Goal: Task Accomplishment & Management: Manage account settings

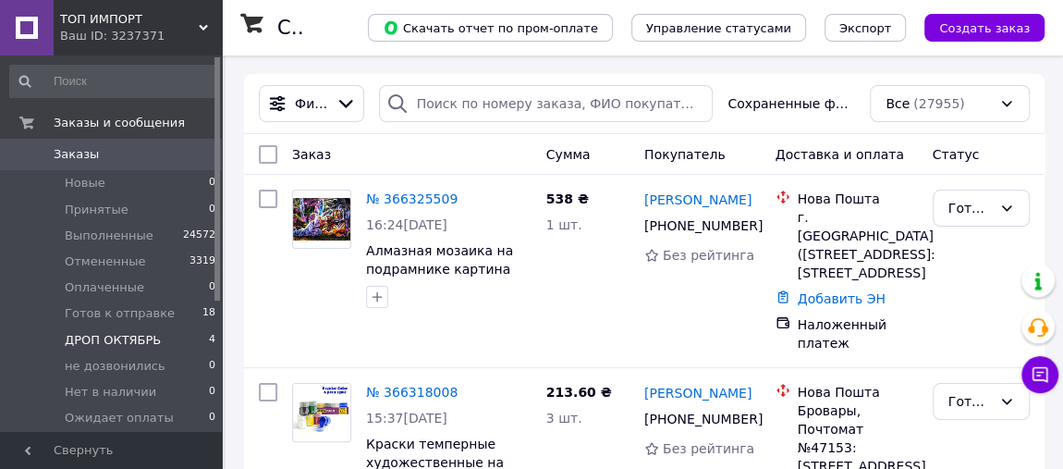
click at [153, 343] on li "ДРОП [DATE]" at bounding box center [113, 340] width 227 height 26
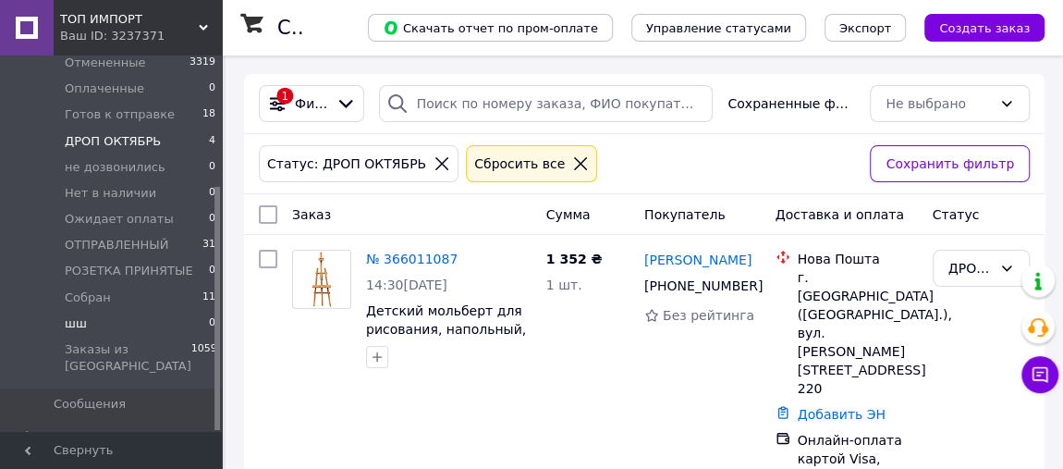
scroll to position [202, 0]
click at [177, 289] on li "Собран 11" at bounding box center [113, 295] width 227 height 26
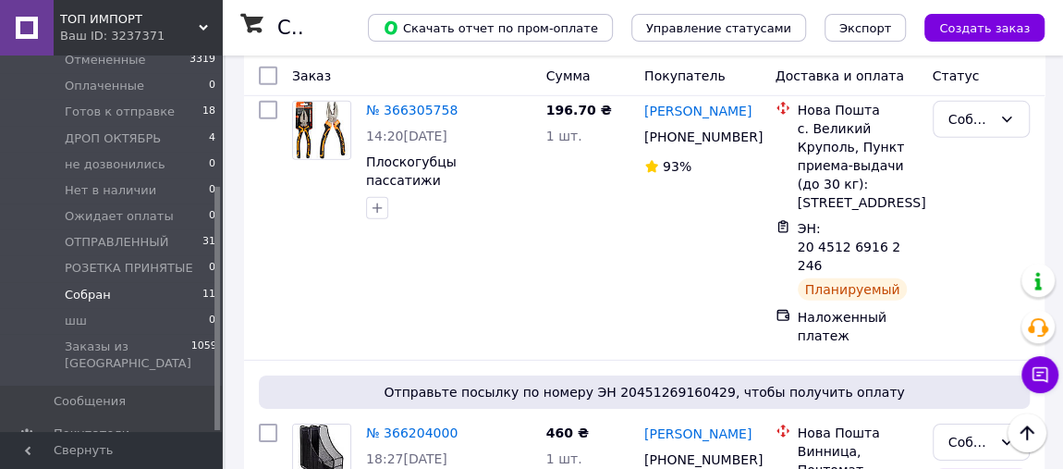
scroll to position [2795, 0]
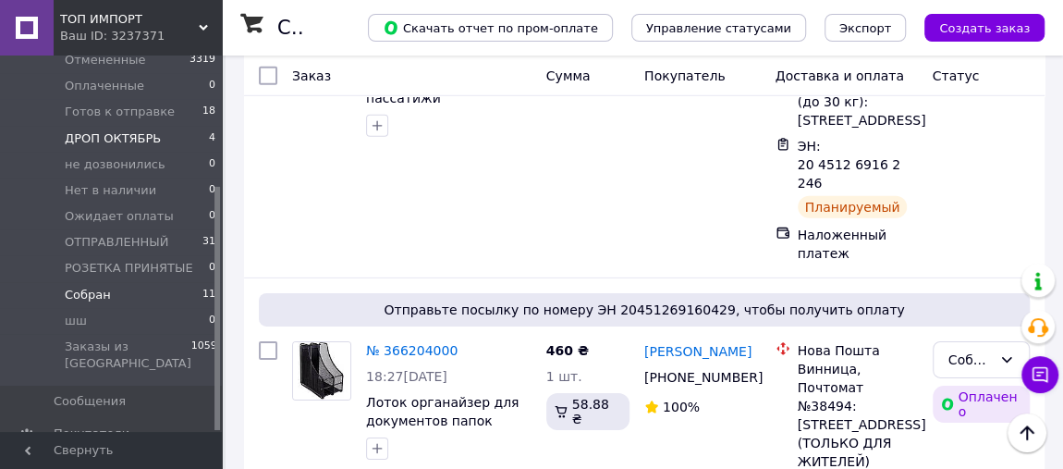
click at [187, 144] on li "ДРОП [DATE]" at bounding box center [113, 139] width 227 height 26
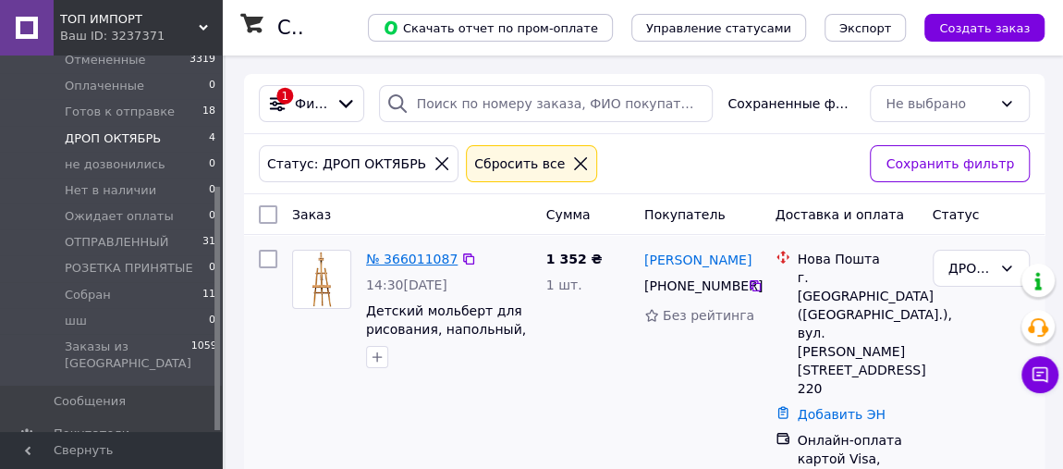
click at [431, 252] on link "№ 366011087" at bounding box center [412, 259] width 92 height 15
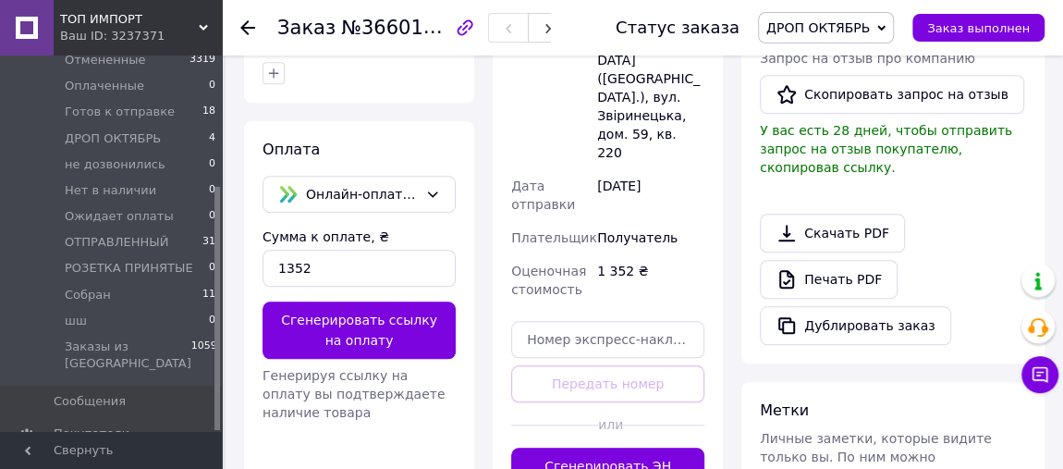
scroll to position [700, 0]
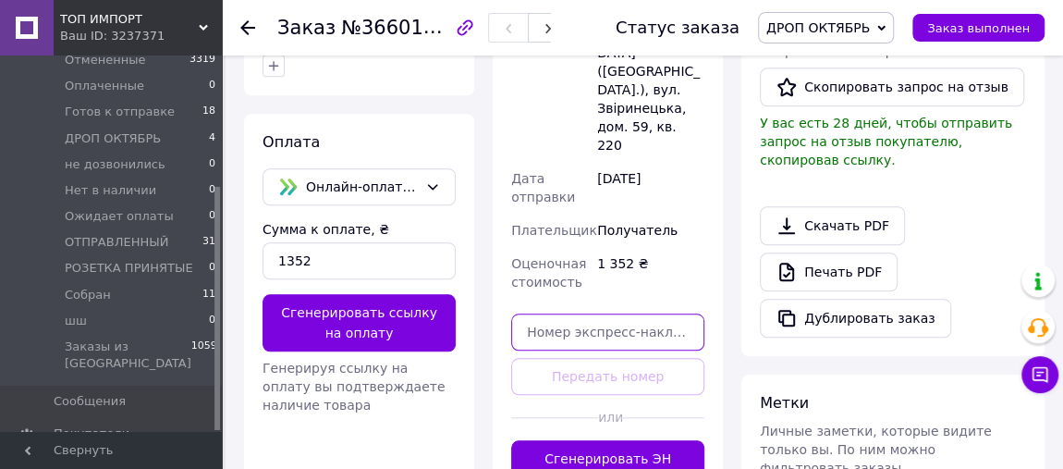
click at [596, 313] on input "text" at bounding box center [607, 331] width 193 height 37
paste input "20451268012211"
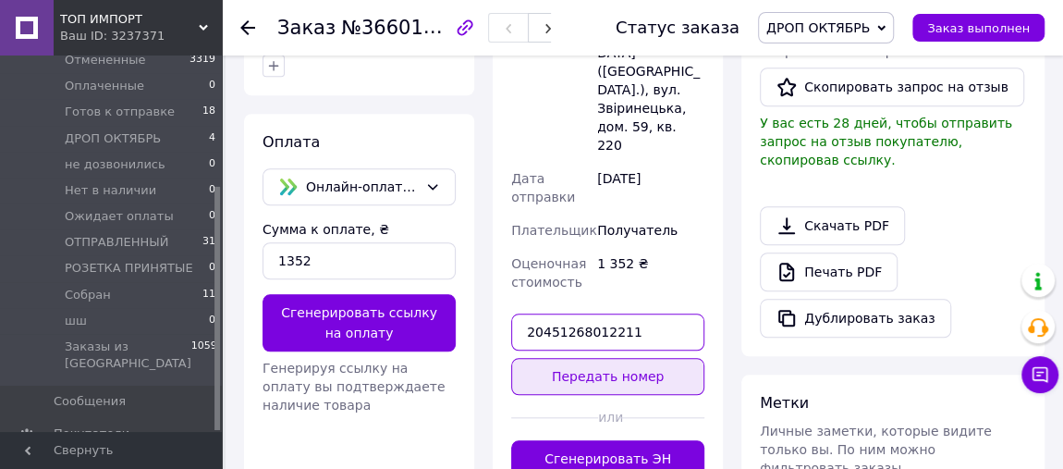
type input "20451268012211"
click at [609, 358] on button "Передать номер" at bounding box center [607, 376] width 193 height 37
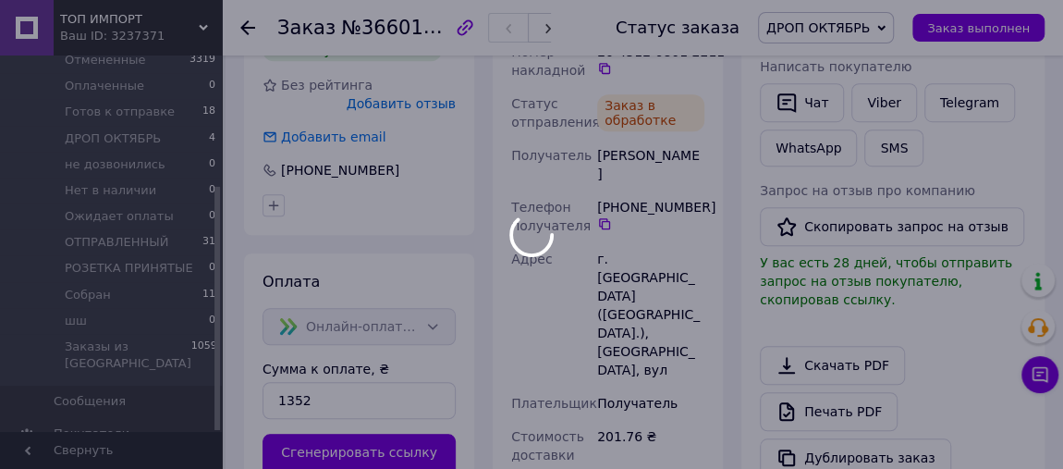
scroll to position [420, 0]
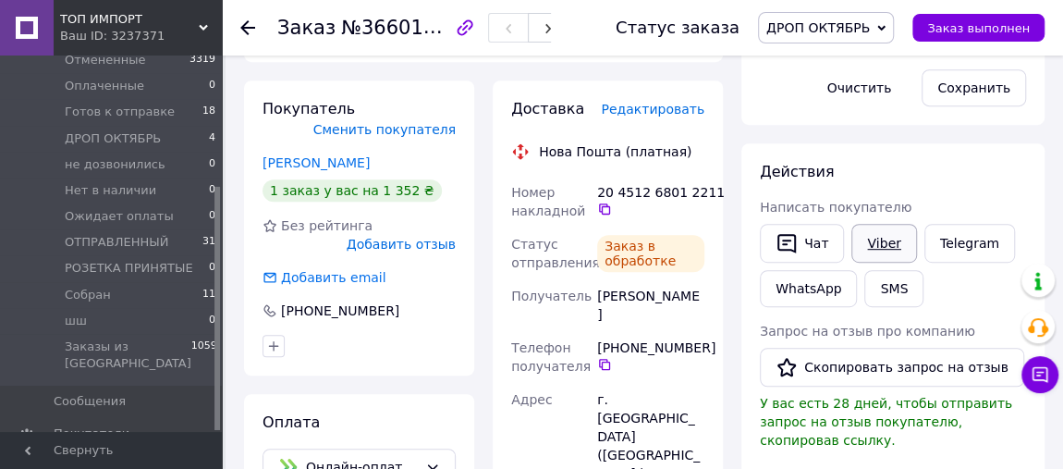
click at [876, 242] on link "Viber" at bounding box center [884, 243] width 65 height 39
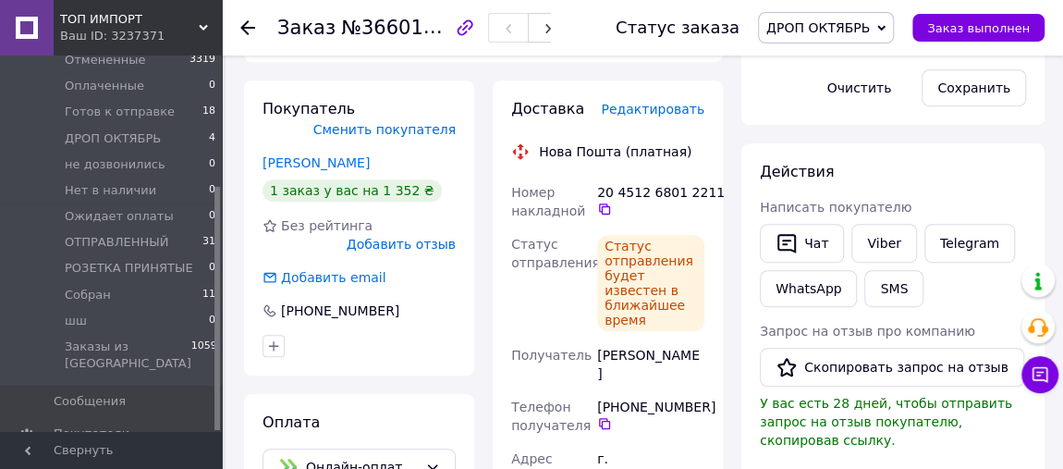
click at [241, 28] on use at bounding box center [247, 27] width 15 height 15
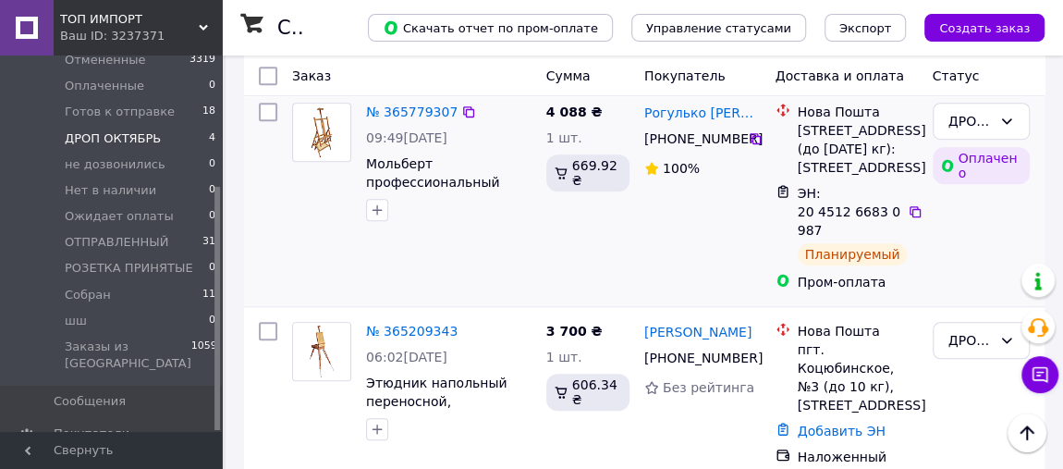
scroll to position [560, 0]
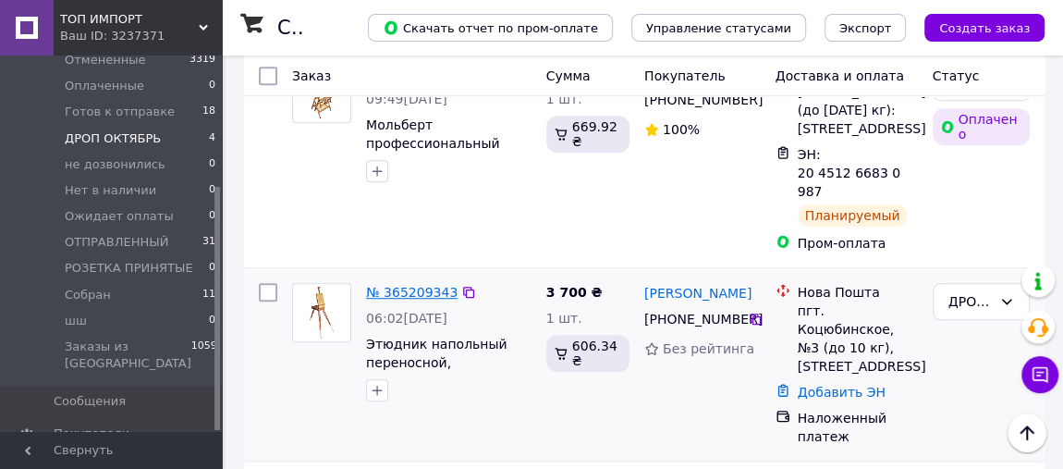
click at [429, 285] on link "№ 365209343" at bounding box center [412, 292] width 92 height 15
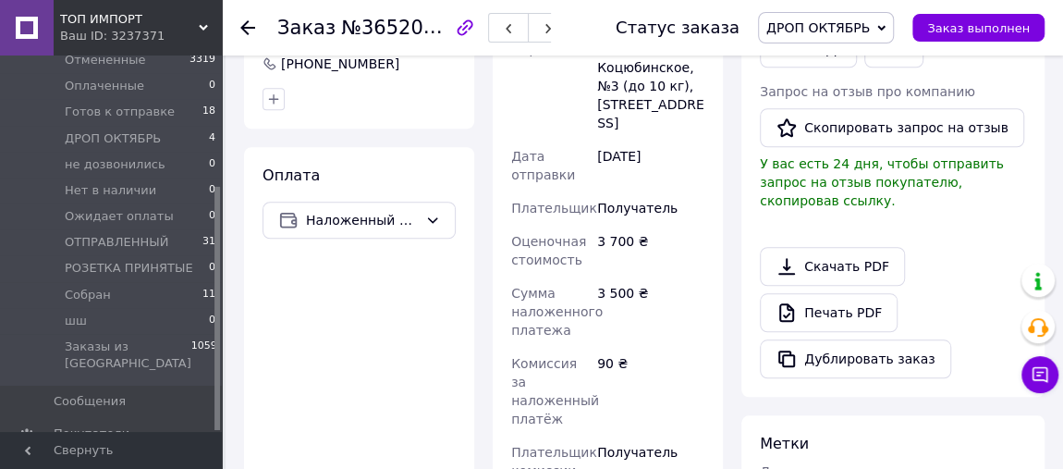
scroll to position [841, 0]
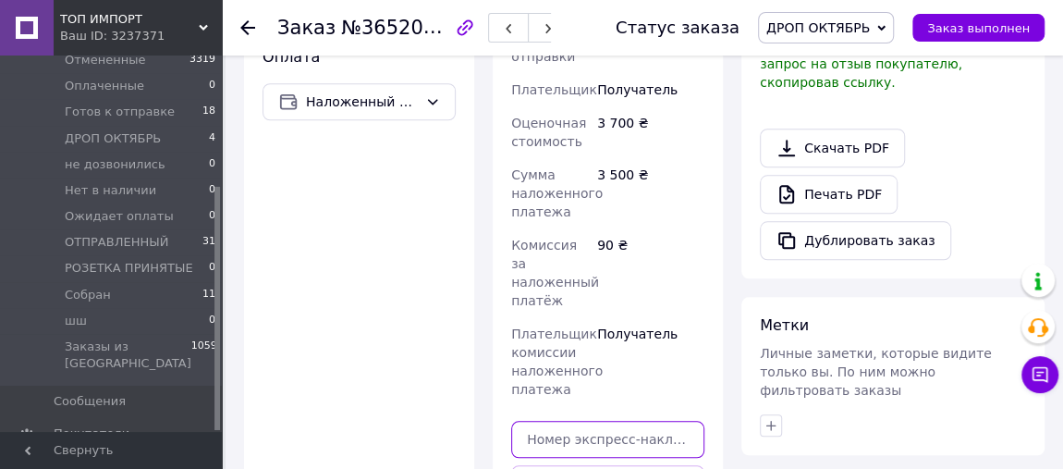
click at [608, 421] on input "text" at bounding box center [607, 439] width 193 height 37
paste input "20451264711786"
type input "20451264711786"
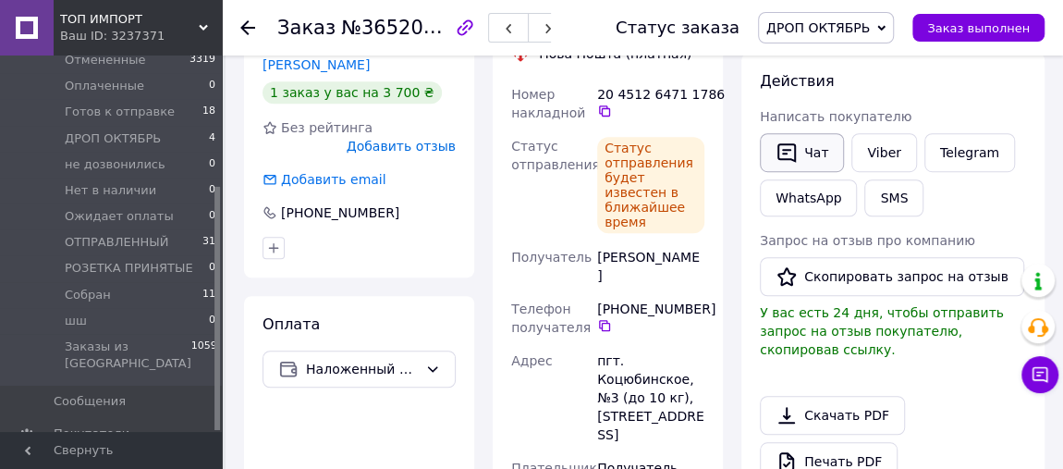
scroll to position [560, 0]
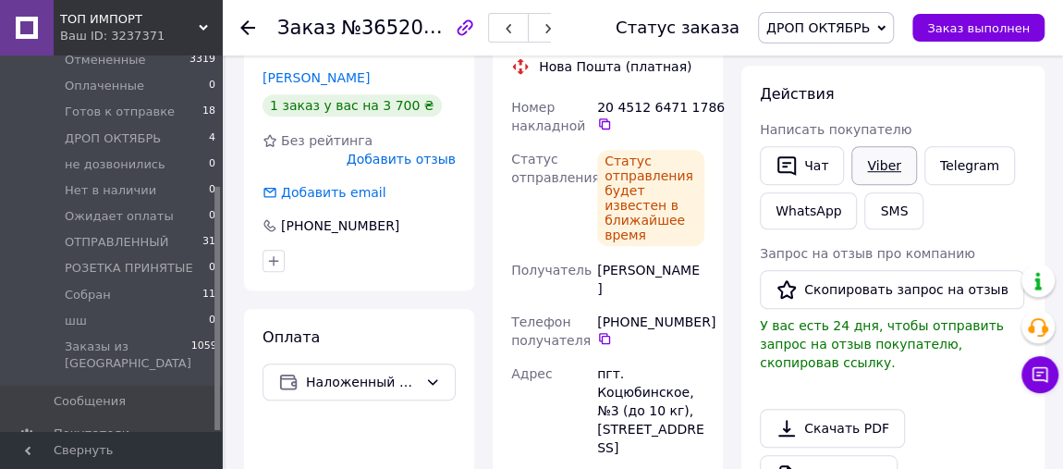
click at [867, 166] on link "Viber" at bounding box center [884, 165] width 65 height 39
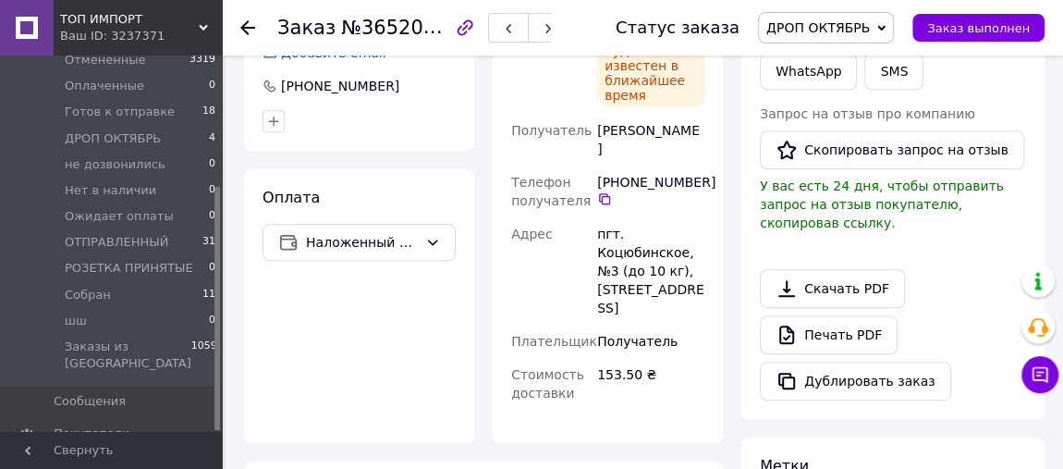
click at [249, 20] on use at bounding box center [247, 27] width 15 height 15
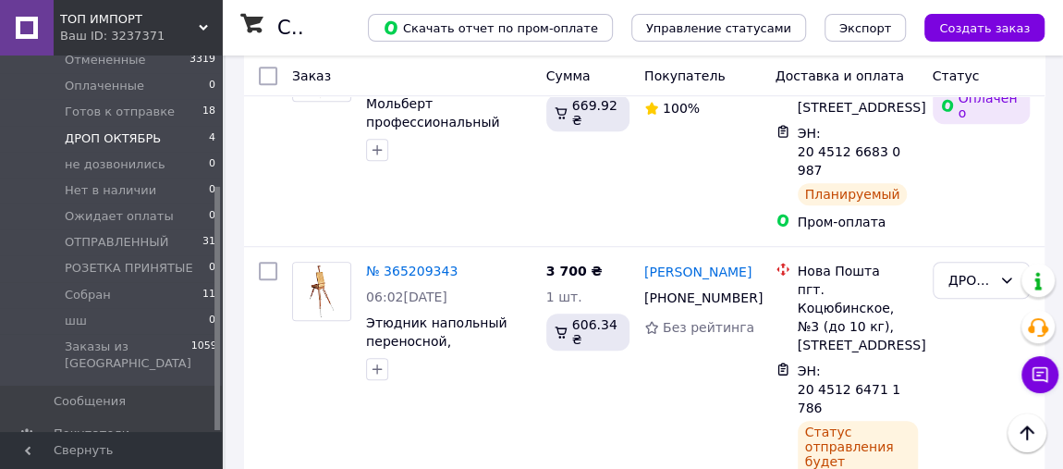
scroll to position [700, 0]
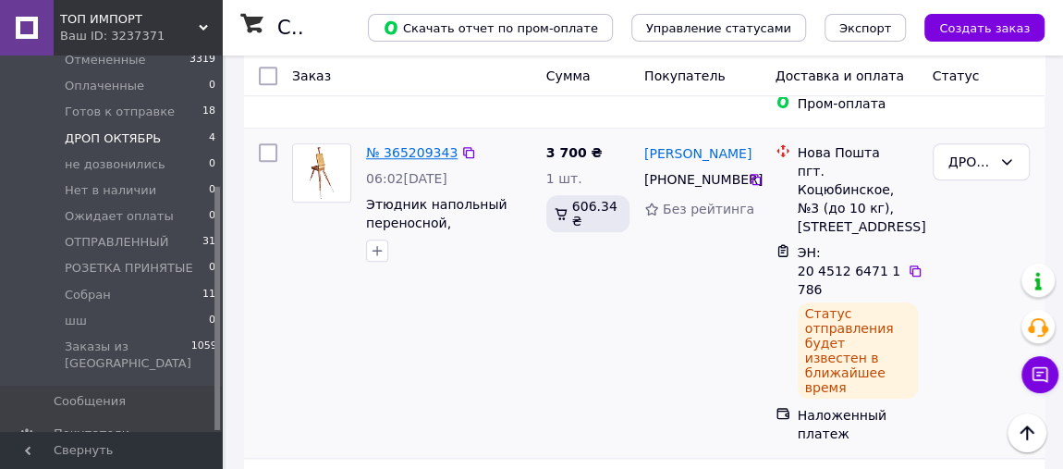
click at [420, 145] on link "№ 365209343" at bounding box center [412, 152] width 92 height 15
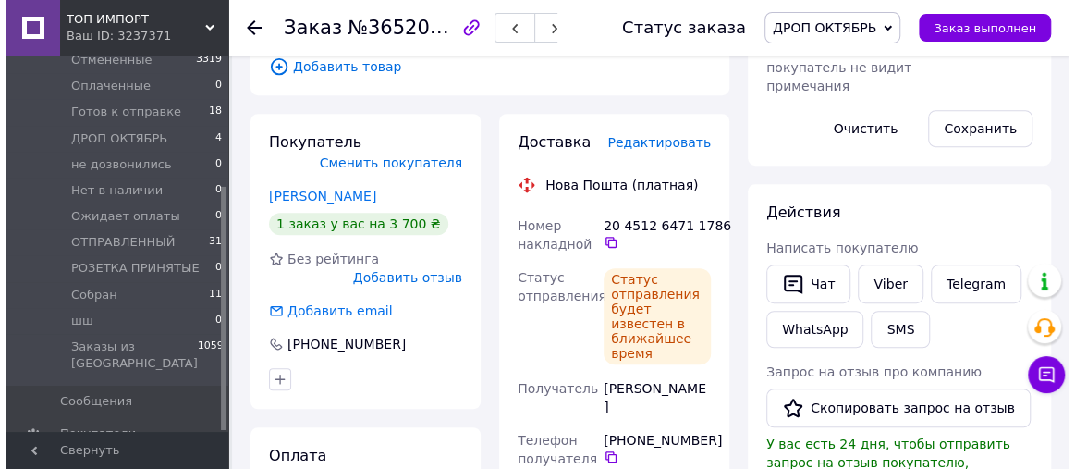
scroll to position [420, 0]
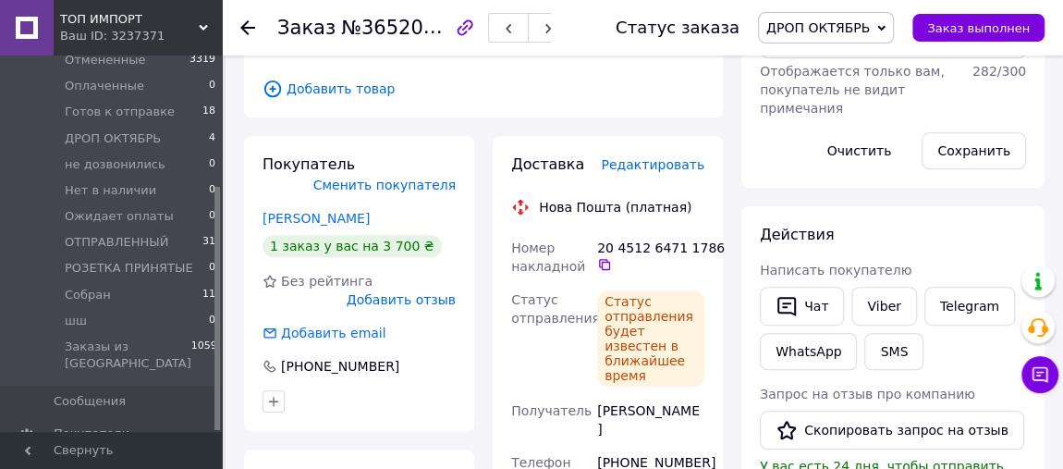
click at [667, 157] on span "Редактировать" at bounding box center [653, 164] width 104 height 15
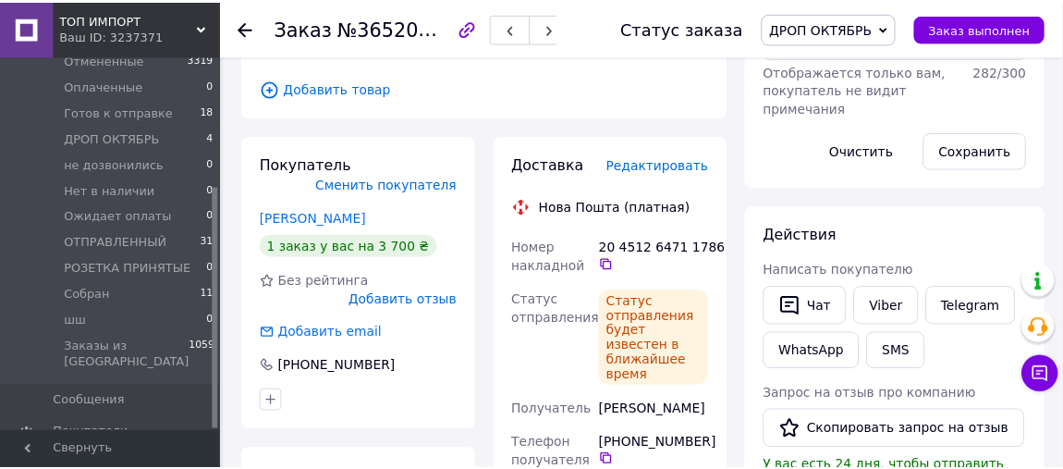
scroll to position [122, 0]
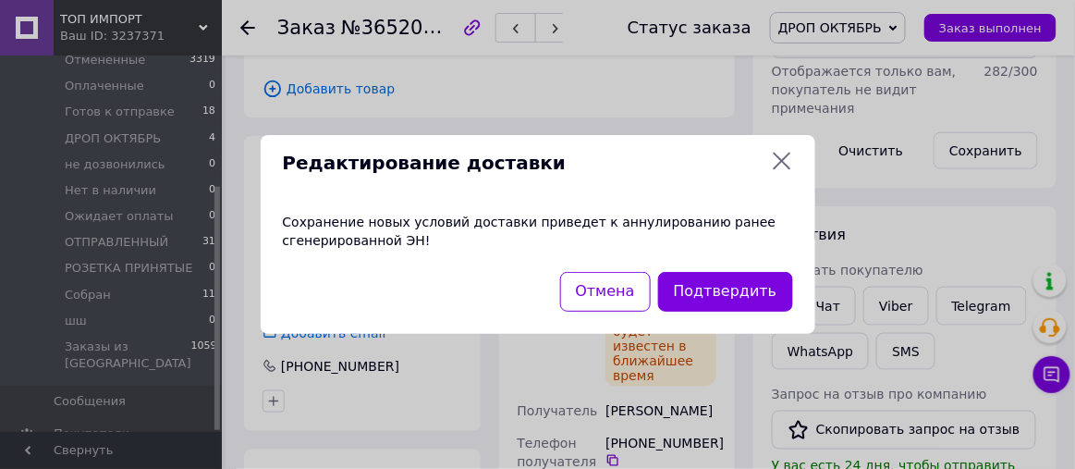
click at [785, 161] on icon at bounding box center [782, 161] width 22 height 22
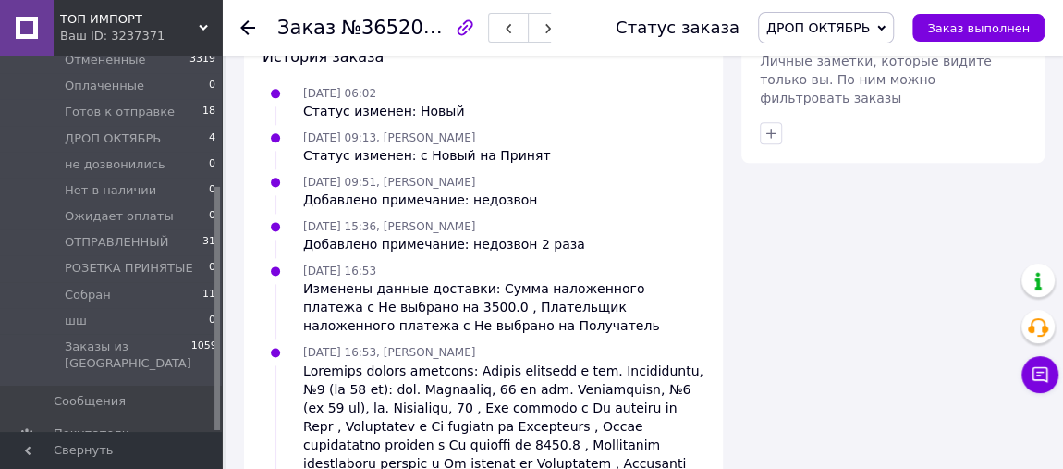
scroll to position [1110, 0]
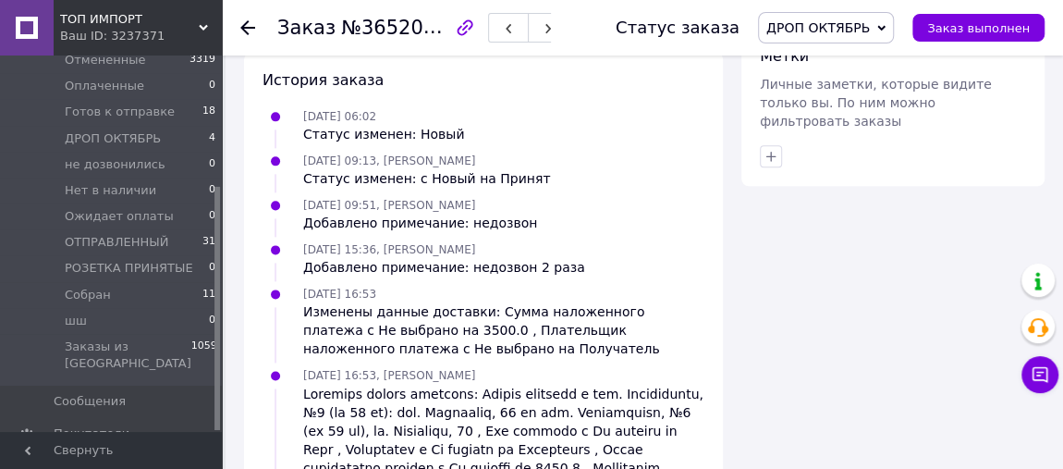
click at [246, 23] on icon at bounding box center [247, 27] width 15 height 15
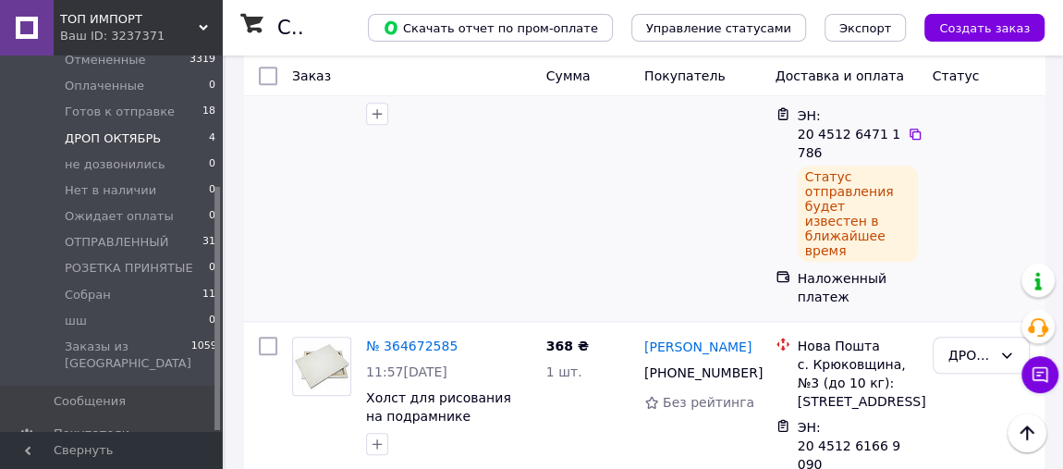
scroll to position [873, 0]
